Goal: Information Seeking & Learning: Learn about a topic

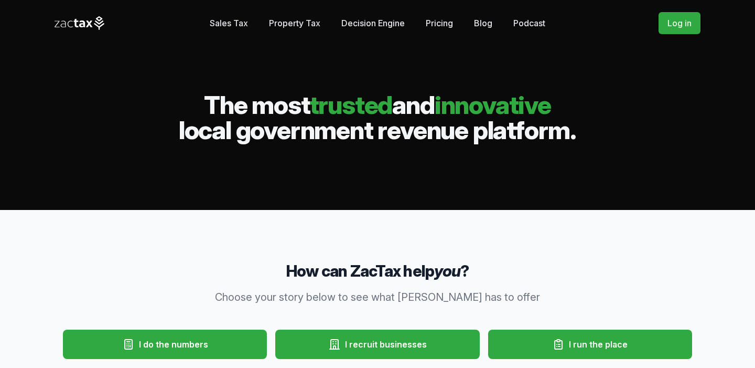
click at [443, 26] on link "Pricing" at bounding box center [439, 23] width 27 height 21
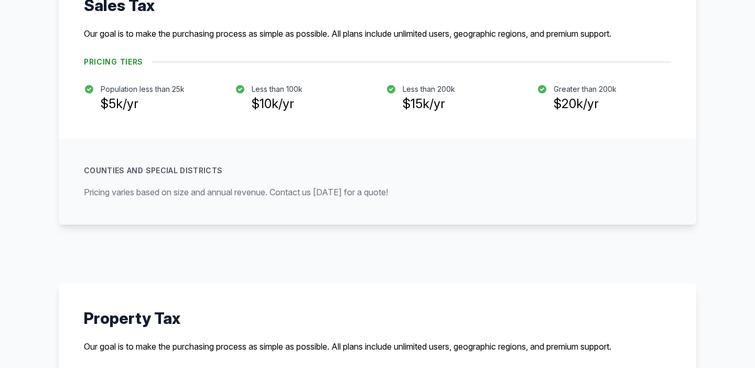
scroll to position [298, 0]
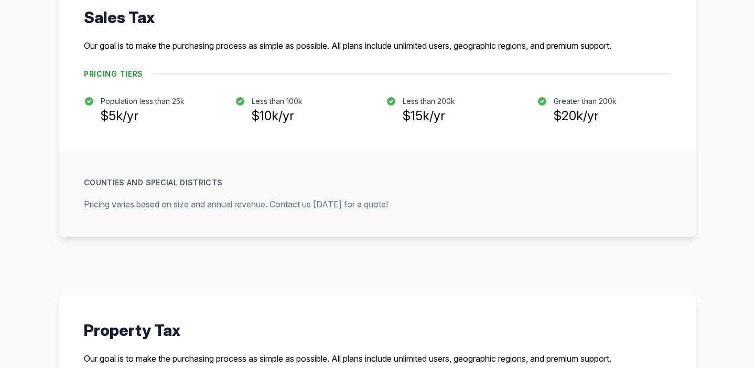
drag, startPoint x: 624, startPoint y: 124, endPoint x: 78, endPoint y: 102, distance: 546.5
click at [78, 102] on div "Sales Tax Our goal is to make the purchasing process as simple as possible. All…" at bounding box center [378, 67] width 638 height 168
copy ul "Population less than 25k $5k/yr Less than 100k $10k/yr Less than 200k $15k/yr G…"
